Goal: Entertainment & Leisure: Browse casually

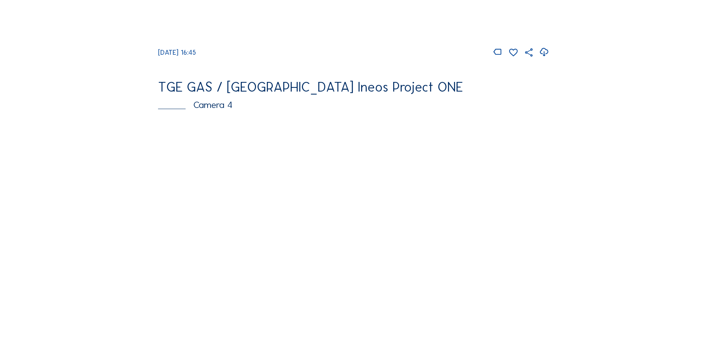
scroll to position [596, 0]
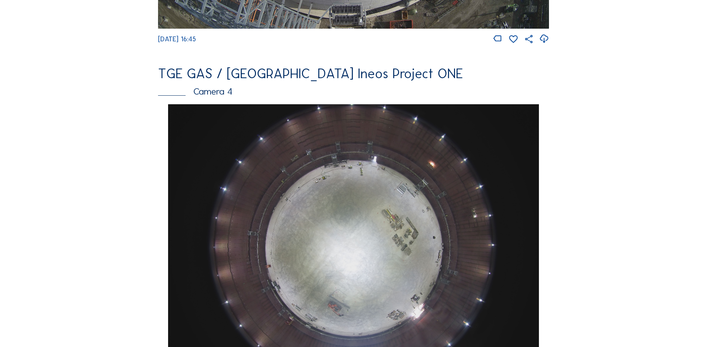
click at [355, 210] on img at bounding box center [353, 243] width 371 height 278
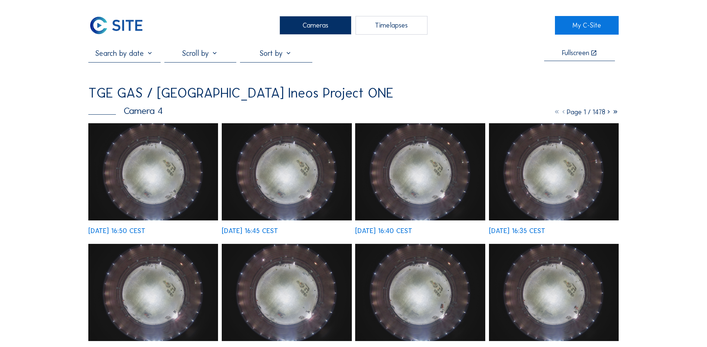
click at [175, 174] on img at bounding box center [153, 171] width 130 height 97
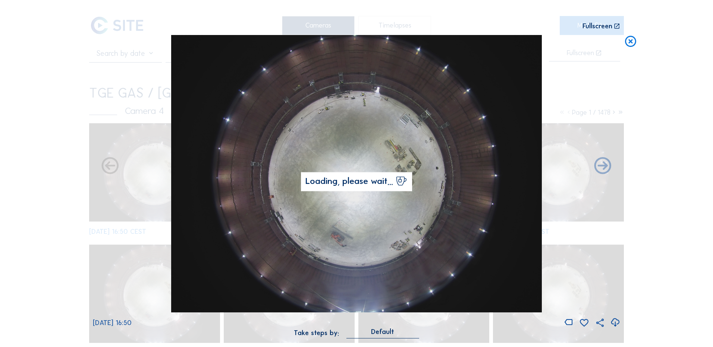
click at [614, 321] on icon at bounding box center [615, 323] width 10 height 12
click at [89, 163] on div "Scroll to travel through time | Press 'Alt' Button + Scroll to Zoom | Click and…" at bounding box center [356, 173] width 713 height 347
click at [629, 44] on icon at bounding box center [630, 42] width 13 height 14
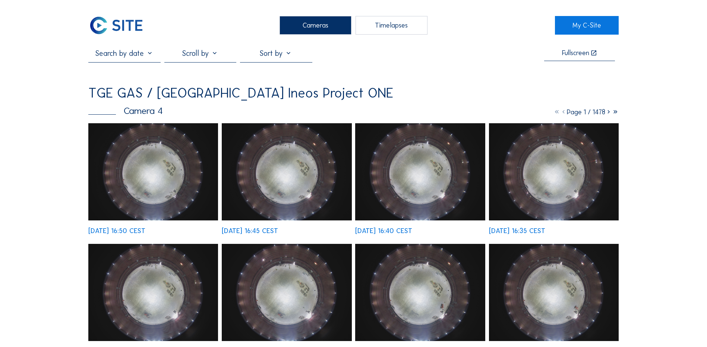
click at [309, 32] on div "Cameras" at bounding box center [316, 25] width 72 height 19
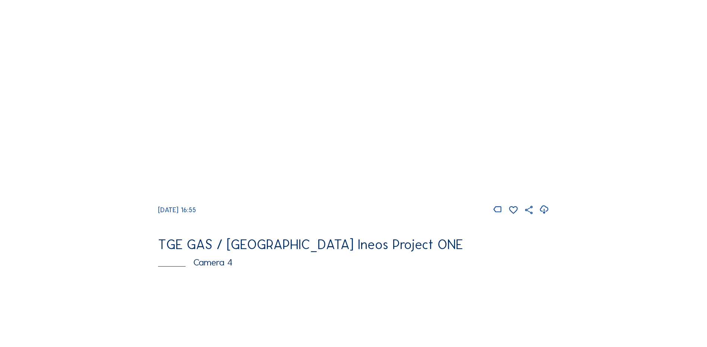
scroll to position [522, 0]
